Goal: Information Seeking & Learning: Understand process/instructions

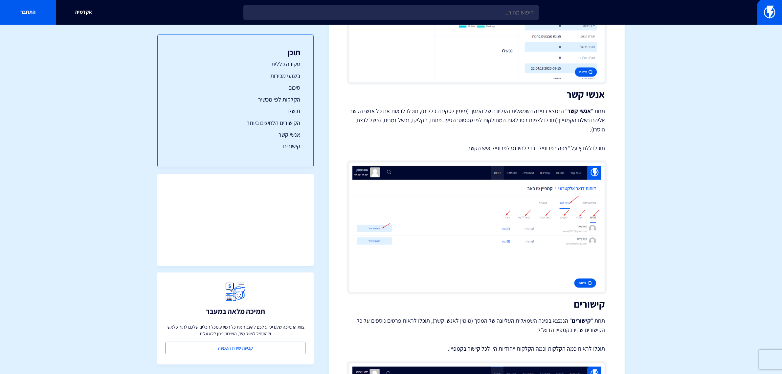
scroll to position [1766, 0]
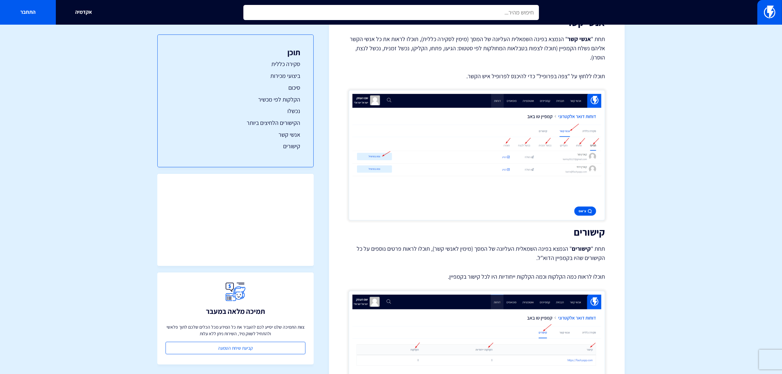
click at [492, 18] on input "text" at bounding box center [391, 12] width 296 height 15
type input "a"
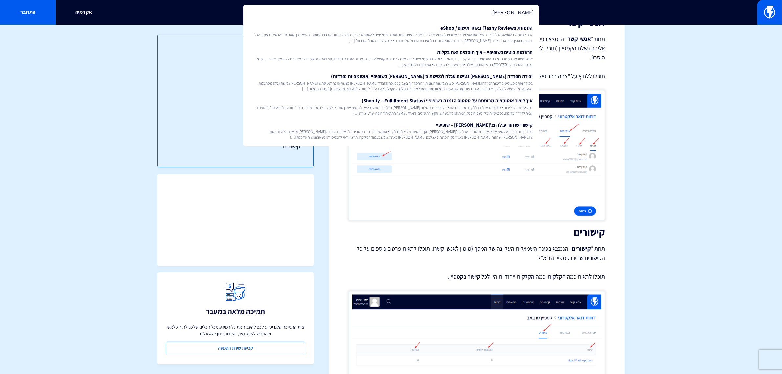
type input "ש"
drag, startPoint x: 495, startPoint y: 11, endPoint x: 545, endPoint y: 10, distance: 49.9
click at [545, 10] on div "אינטגרציה אינטגרציה של פלאשי עם GLASSIX לשליחת הודעות WhatsApp אם אתם משתמשים ב…" at bounding box center [391, 12] width 782 height 25
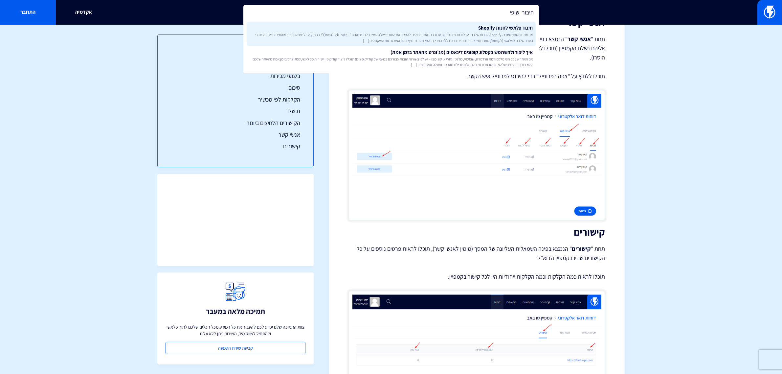
type input "חיבור שופי"
click at [518, 32] on span "אם אתם משתמשים ב- Shopify לחנות שלכם, יש לנו חדשות טובות עבורכם: אתם יכולים להת…" at bounding box center [391, 37] width 284 height 11
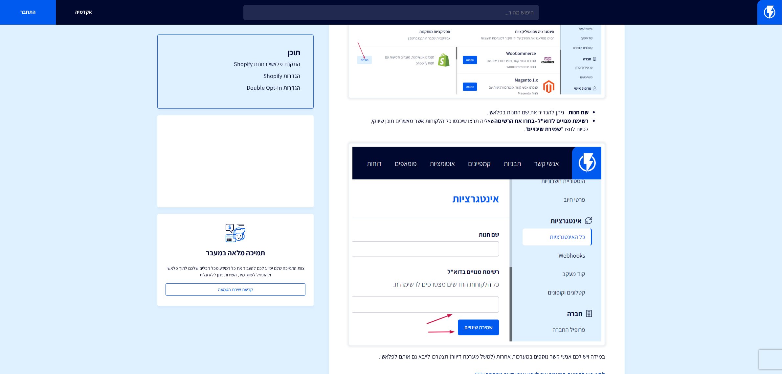
scroll to position [1138, 0]
